Goal: Task Accomplishment & Management: Use online tool/utility

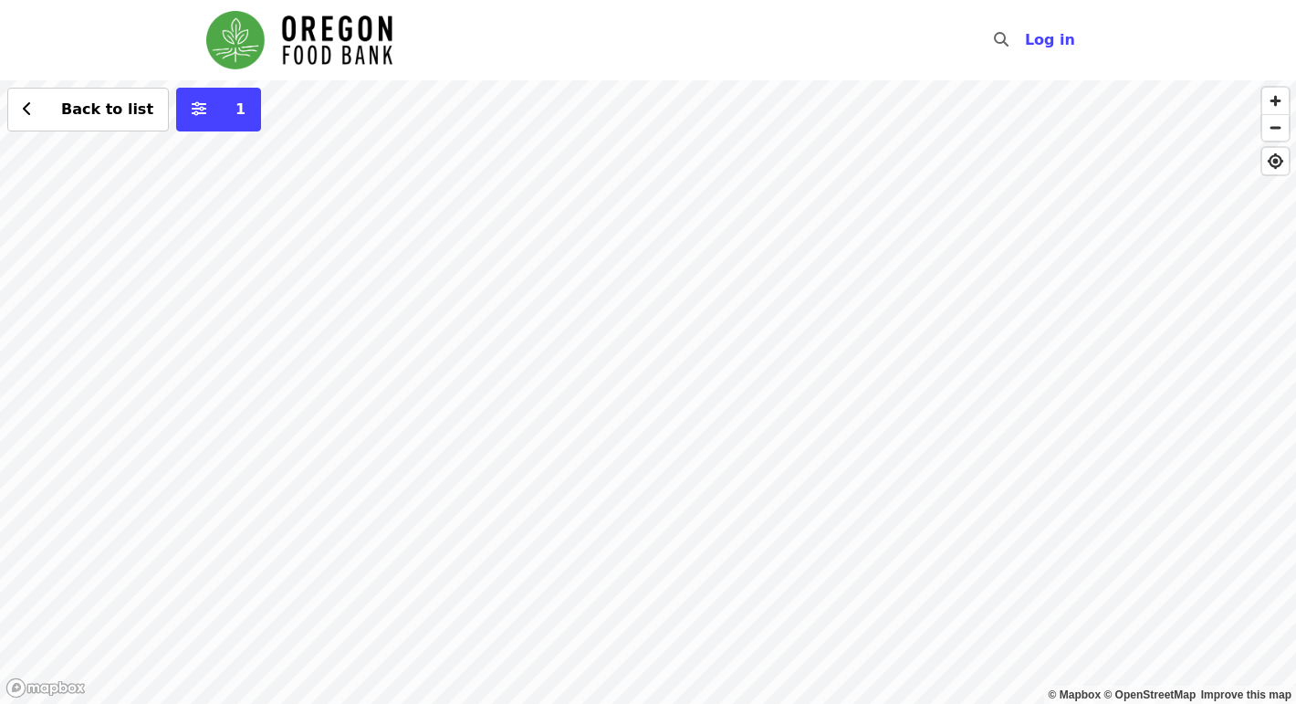
click at [607, 304] on div "Back to list 1" at bounding box center [648, 392] width 1296 height 624
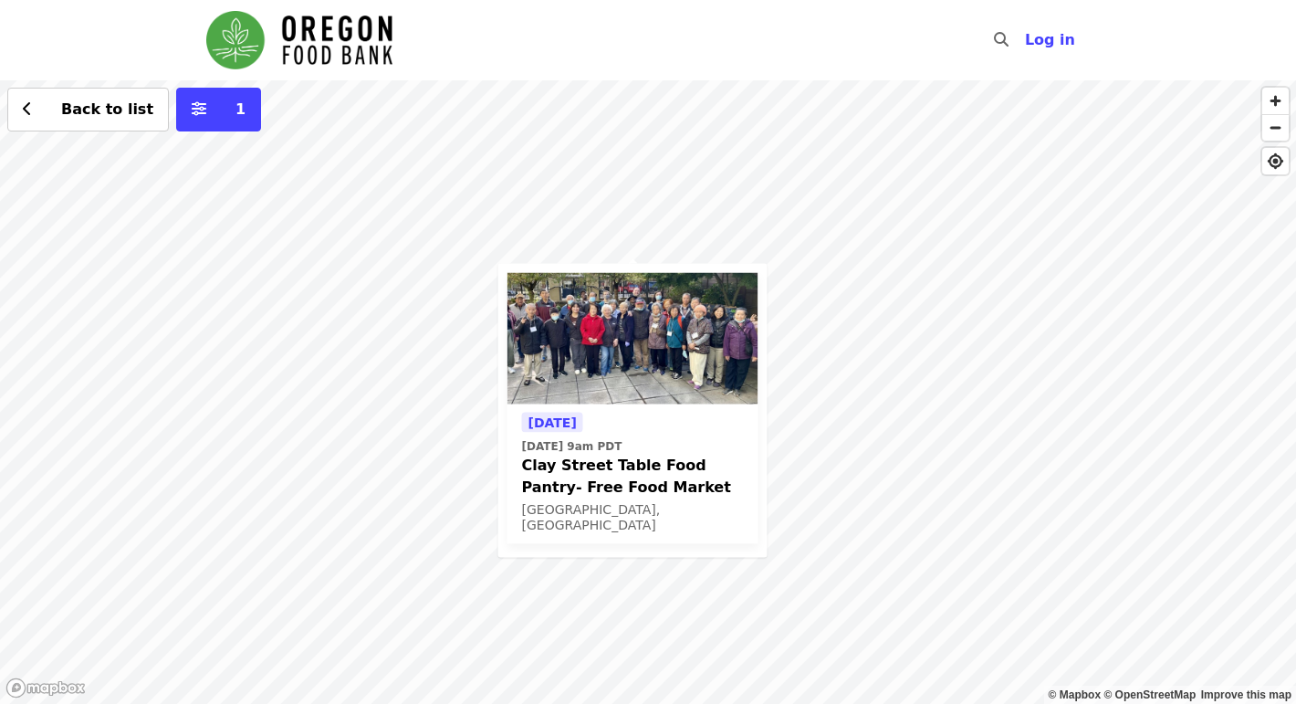
click at [1007, 37] on icon "search icon" at bounding box center [1001, 39] width 15 height 17
click at [94, 102] on span "Back to list" at bounding box center [107, 108] width 92 height 17
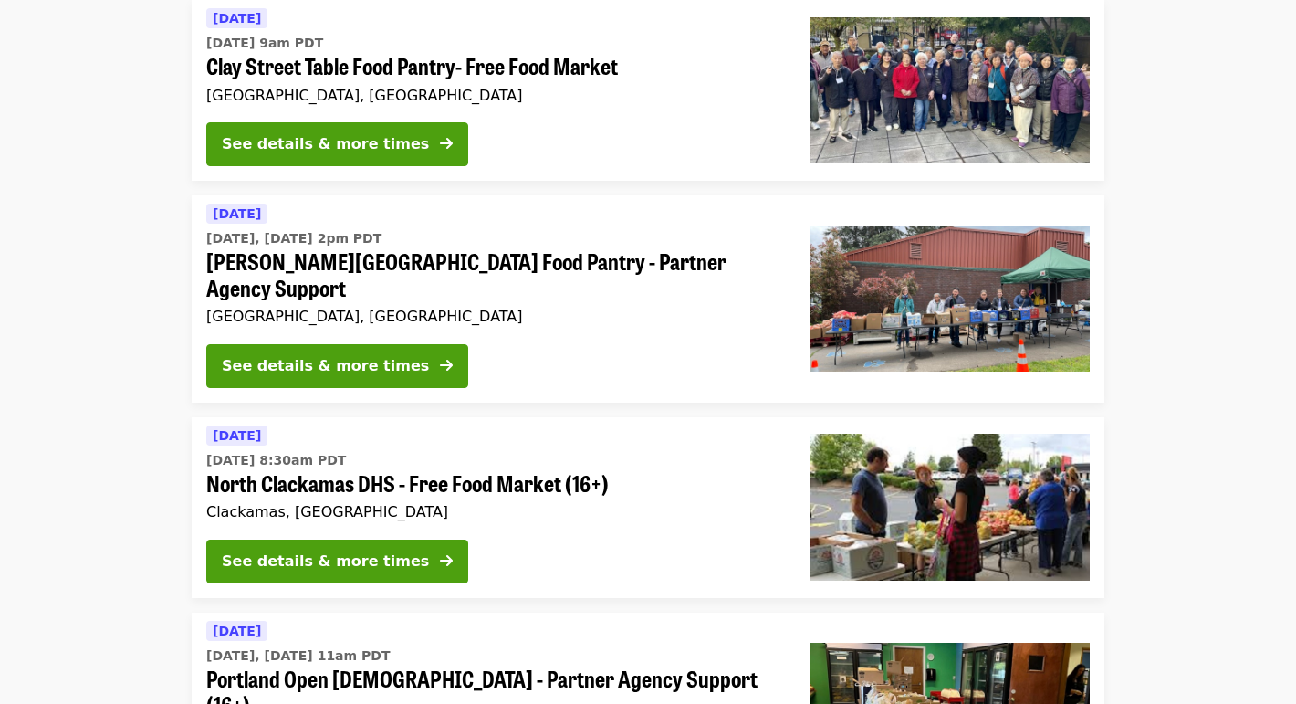
scroll to position [212, 0]
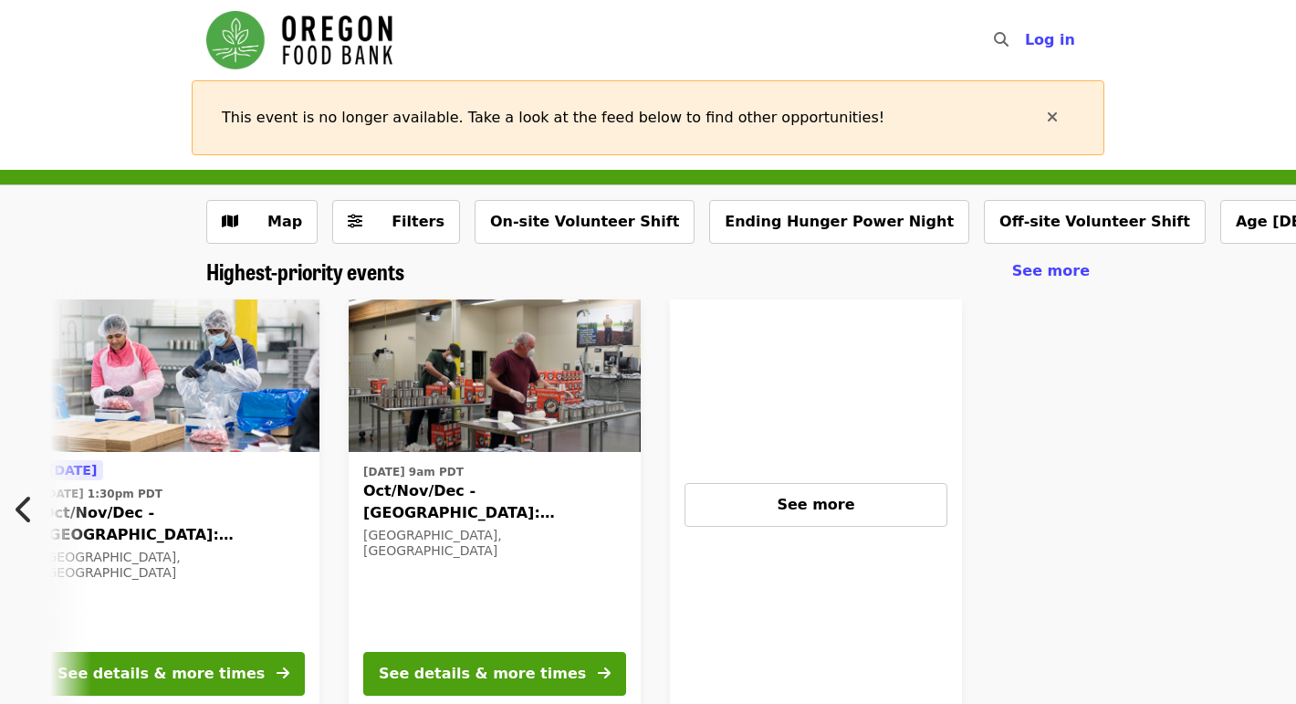
scroll to position [0, 809]
